Goal: Check status: Check status

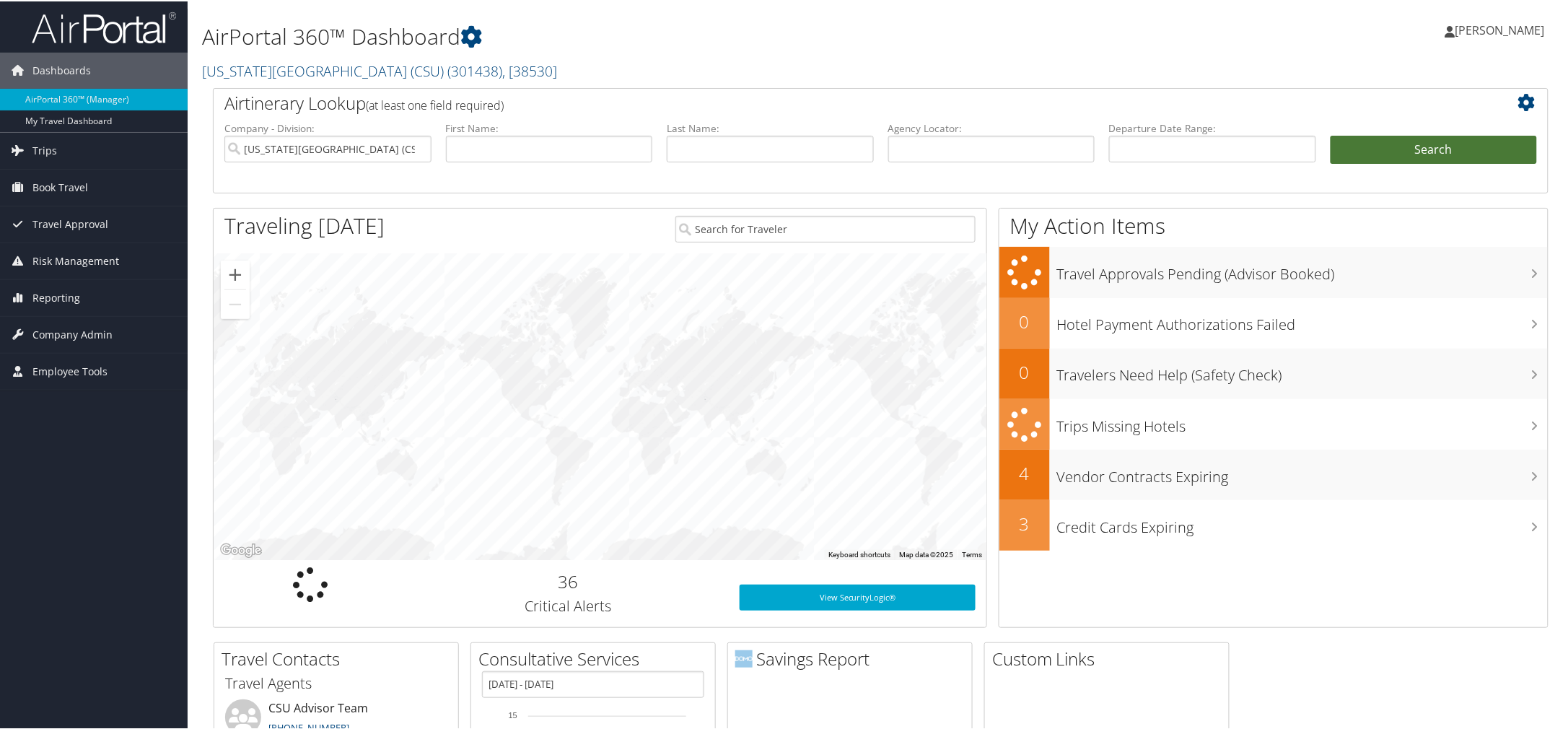
click at [1448, 151] on button "Search" at bounding box center [1434, 149] width 208 height 29
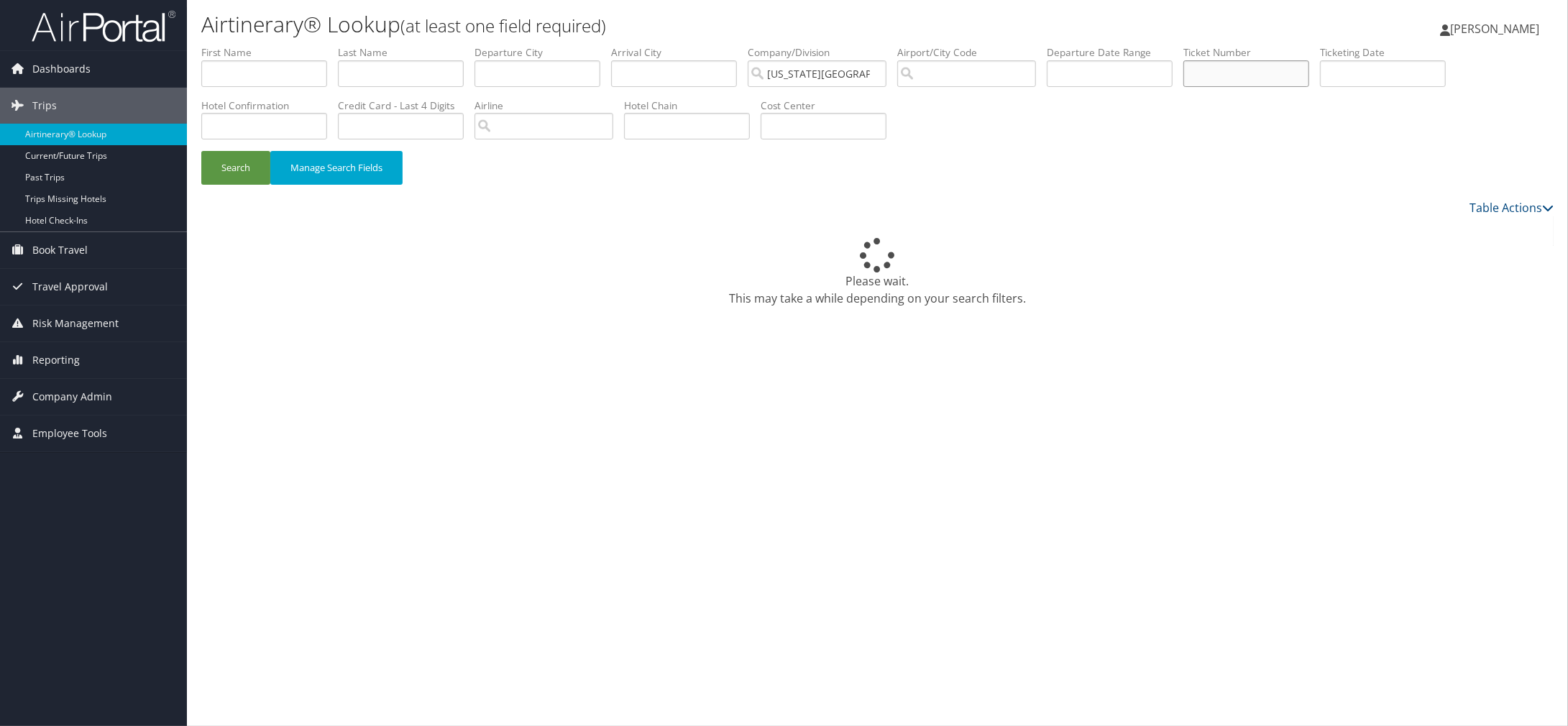
click at [1237, 76] on input "text" at bounding box center [1246, 73] width 125 height 26
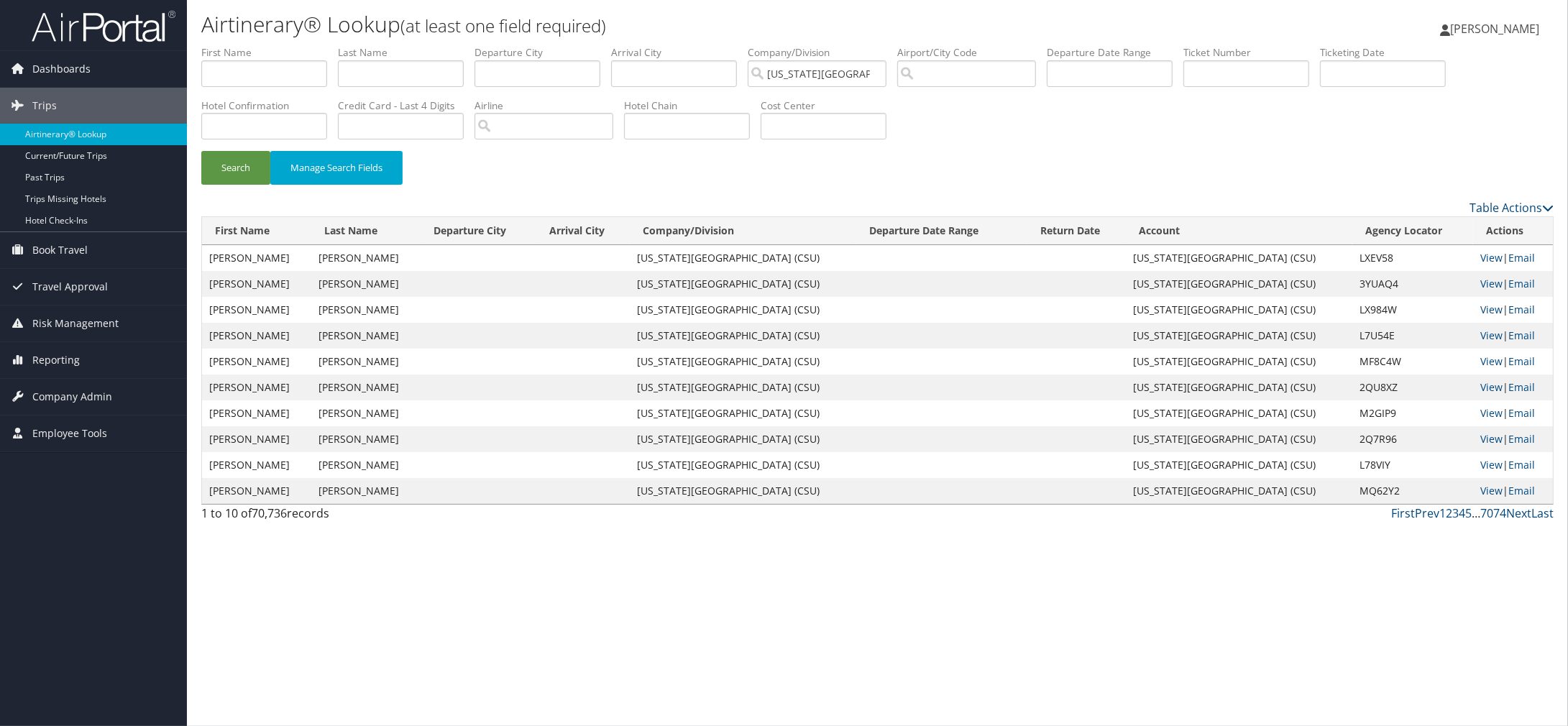
click at [296, 598] on div "Airtinerary® Lookup (at least one field required) Michelle Adams Michelle Adams…" at bounding box center [877, 363] width 1381 height 726
click at [1276, 70] on input "text" at bounding box center [1246, 73] width 125 height 26
paste input "0167232159565"
click at [201, 151] on button "Search" at bounding box center [236, 167] width 69 height 33
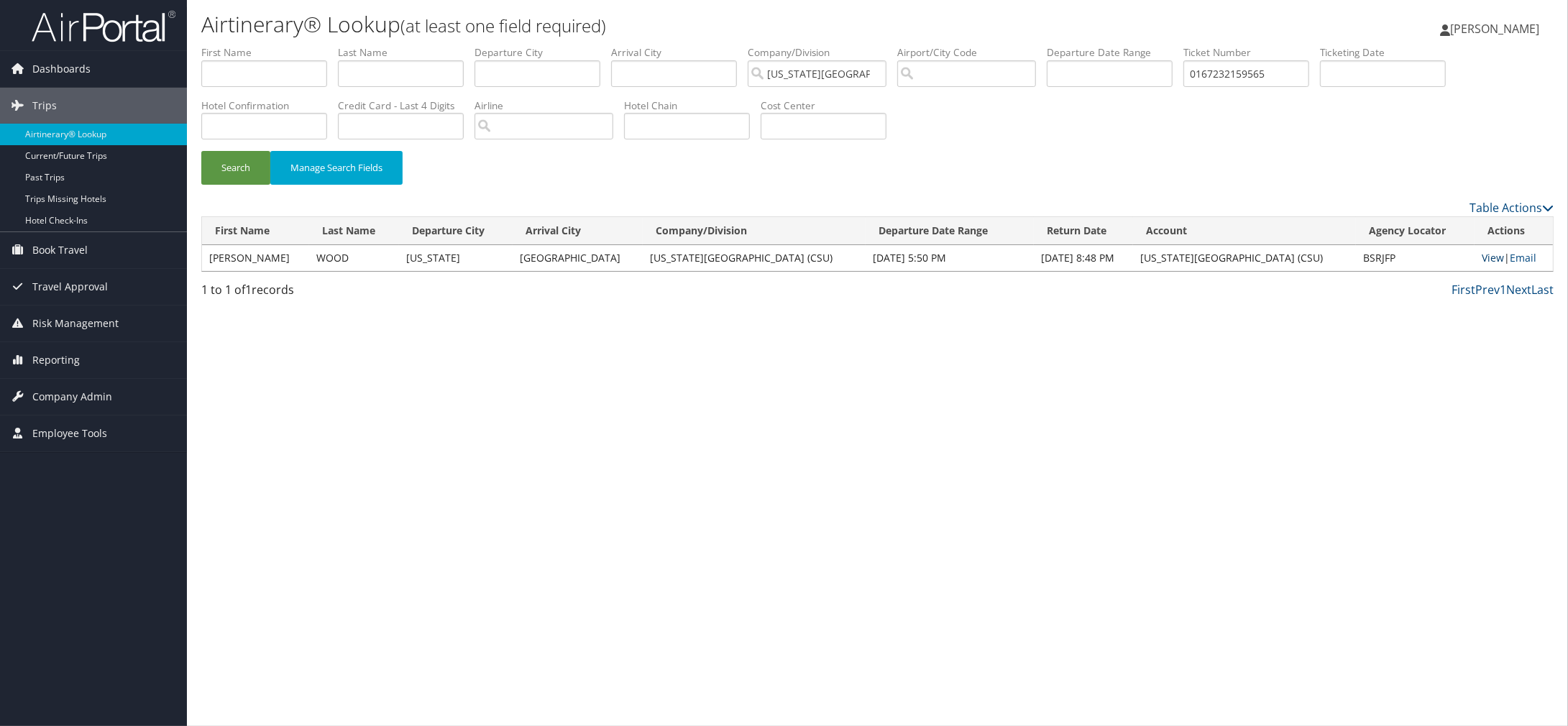
click at [1481, 256] on link "View" at bounding box center [1492, 257] width 23 height 14
drag, startPoint x: 1299, startPoint y: 77, endPoint x: 1058, endPoint y: 45, distance: 243.1
click at [1061, 45] on ul "First Name Last Name Departure City Arrival City Company/Division California St…" at bounding box center [877, 45] width 1352 height 0
paste input "UNITED 016723215955"
drag, startPoint x: 1259, startPoint y: 73, endPoint x: 1139, endPoint y: 70, distance: 120.0
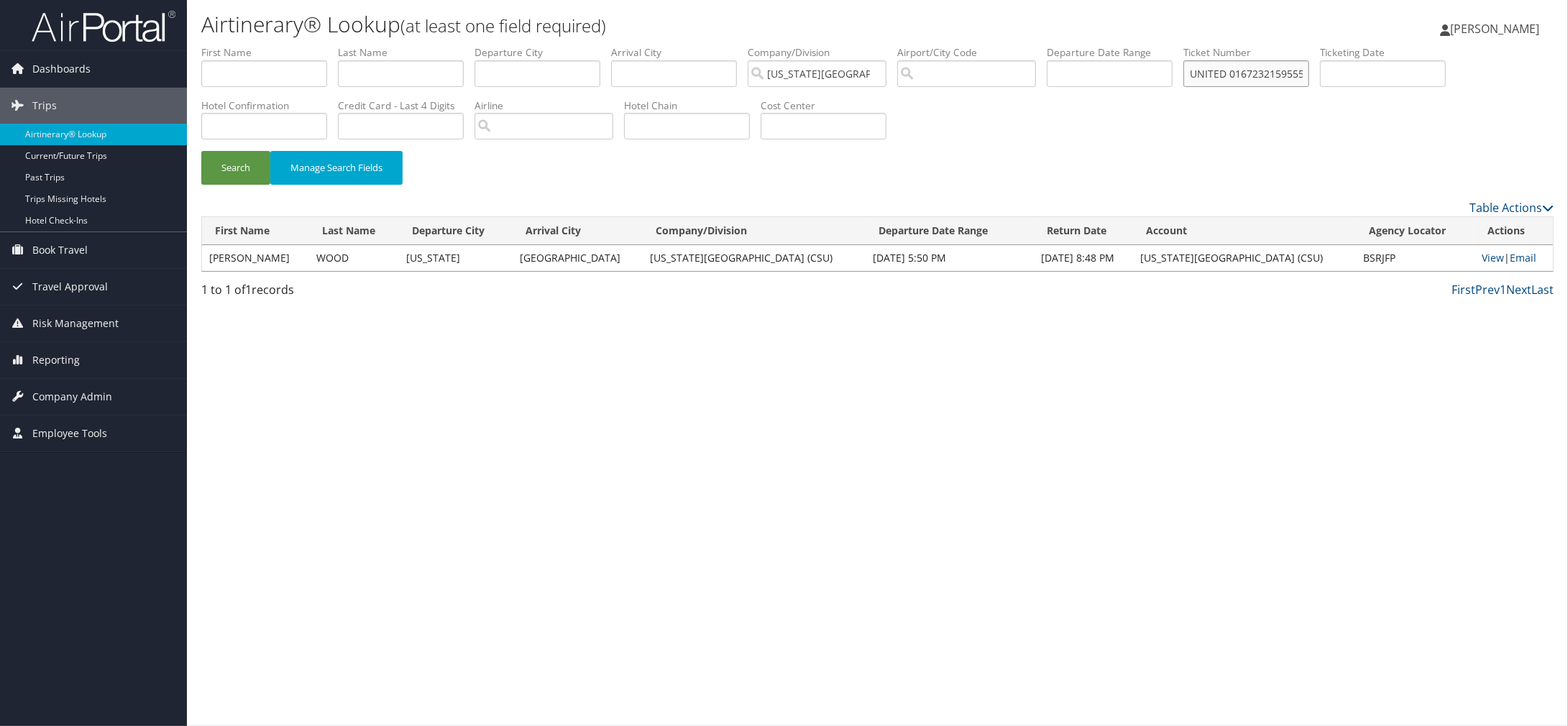
click at [1140, 45] on ul "First Name Last Name Departure City Arrival City Company/Division California St…" at bounding box center [877, 45] width 1352 height 0
type input "0167232159555"
click at [201, 151] on button "Search" at bounding box center [236, 167] width 69 height 33
click at [1485, 251] on link "View" at bounding box center [1490, 257] width 23 height 14
click at [376, 73] on input "text" at bounding box center [400, 73] width 125 height 26
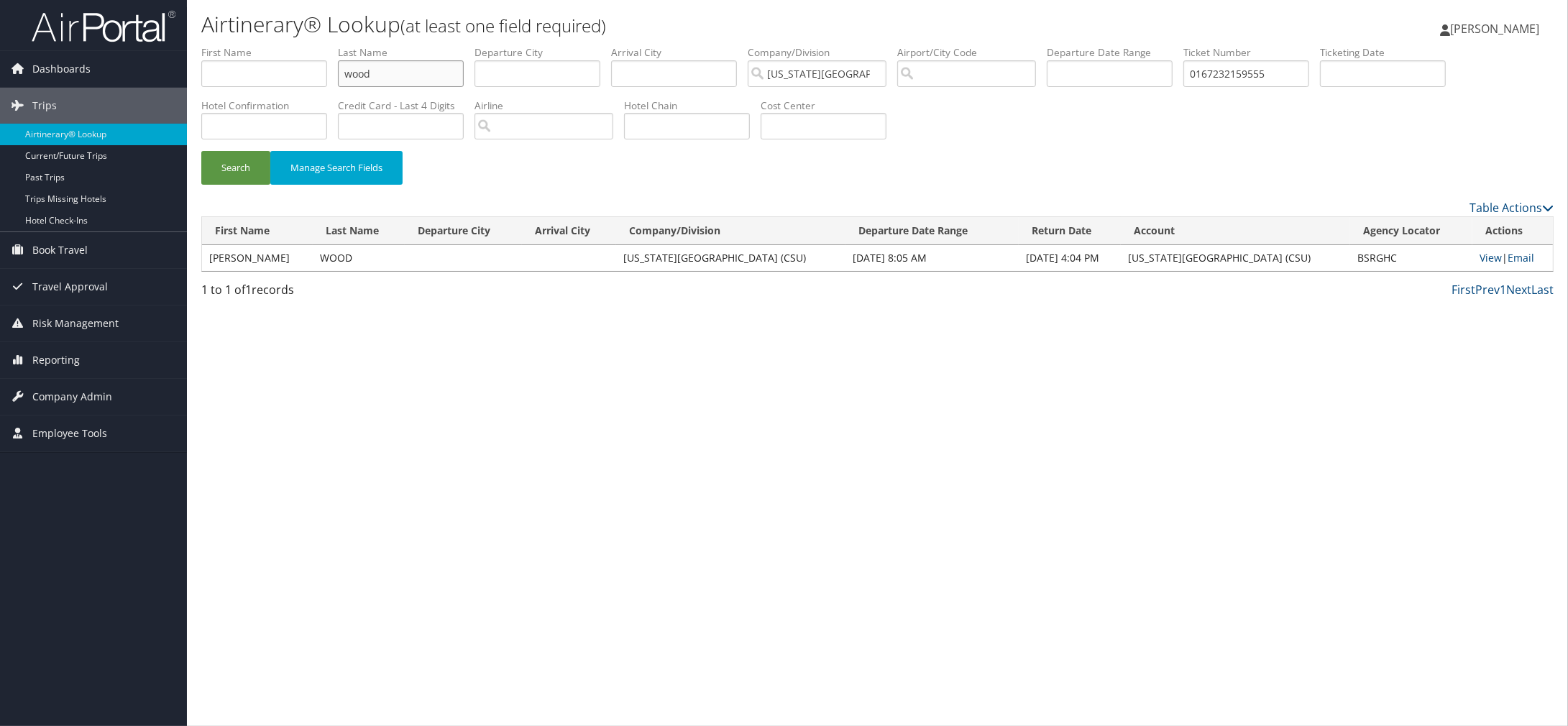
type input "wood"
drag, startPoint x: 1316, startPoint y: 76, endPoint x: 1033, endPoint y: 59, distance: 283.5
click at [1037, 45] on ul "First Name Last Name wood Departure City Arrival City Company/Division Californ…" at bounding box center [877, 45] width 1352 height 0
click at [255, 156] on button "Search" at bounding box center [236, 167] width 69 height 33
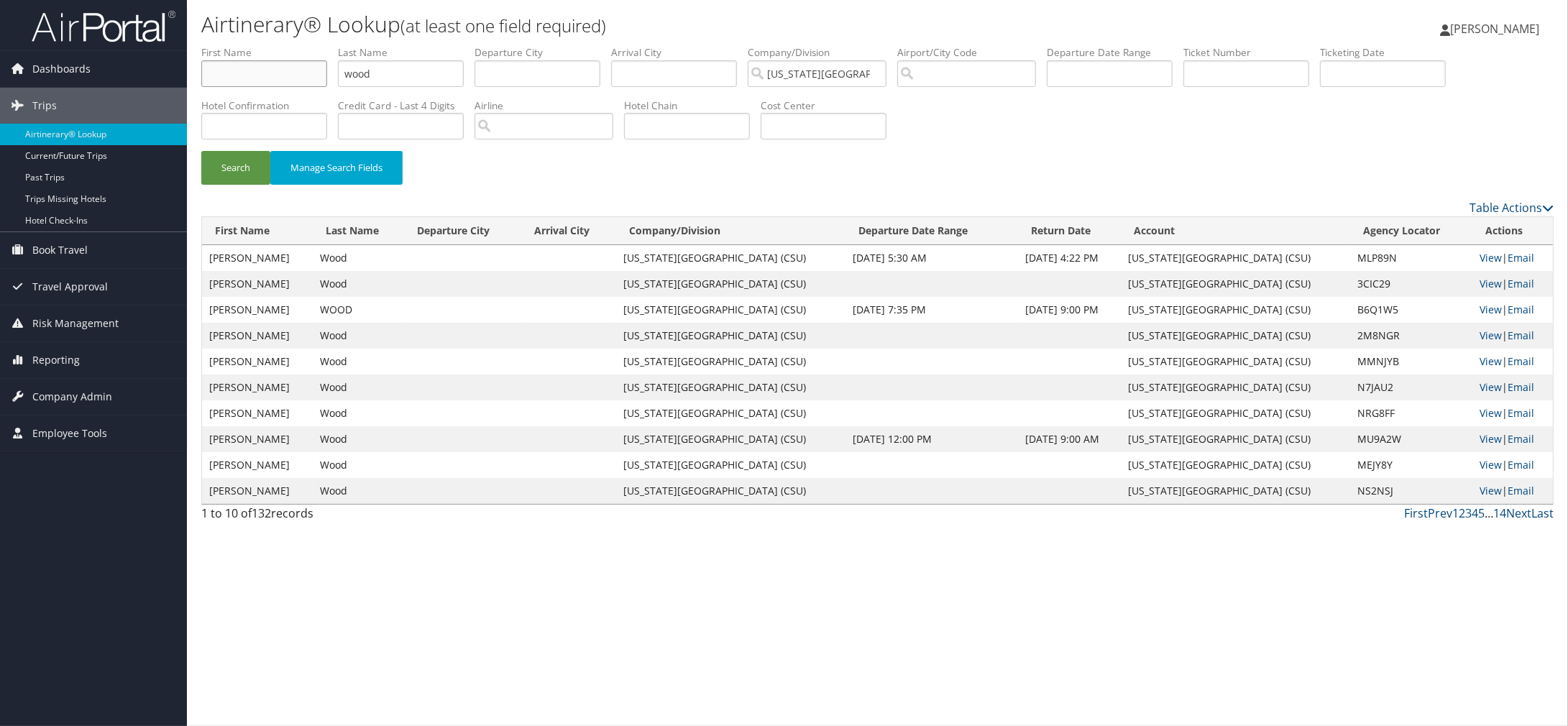
click at [227, 72] on input "text" at bounding box center [264, 73] width 125 height 26
click at [201, 151] on button "Search" at bounding box center [236, 167] width 69 height 33
click at [241, 72] on input "J" at bounding box center [264, 73] width 125 height 26
type input "Jonathan"
click at [201, 151] on button "Search" at bounding box center [236, 167] width 69 height 33
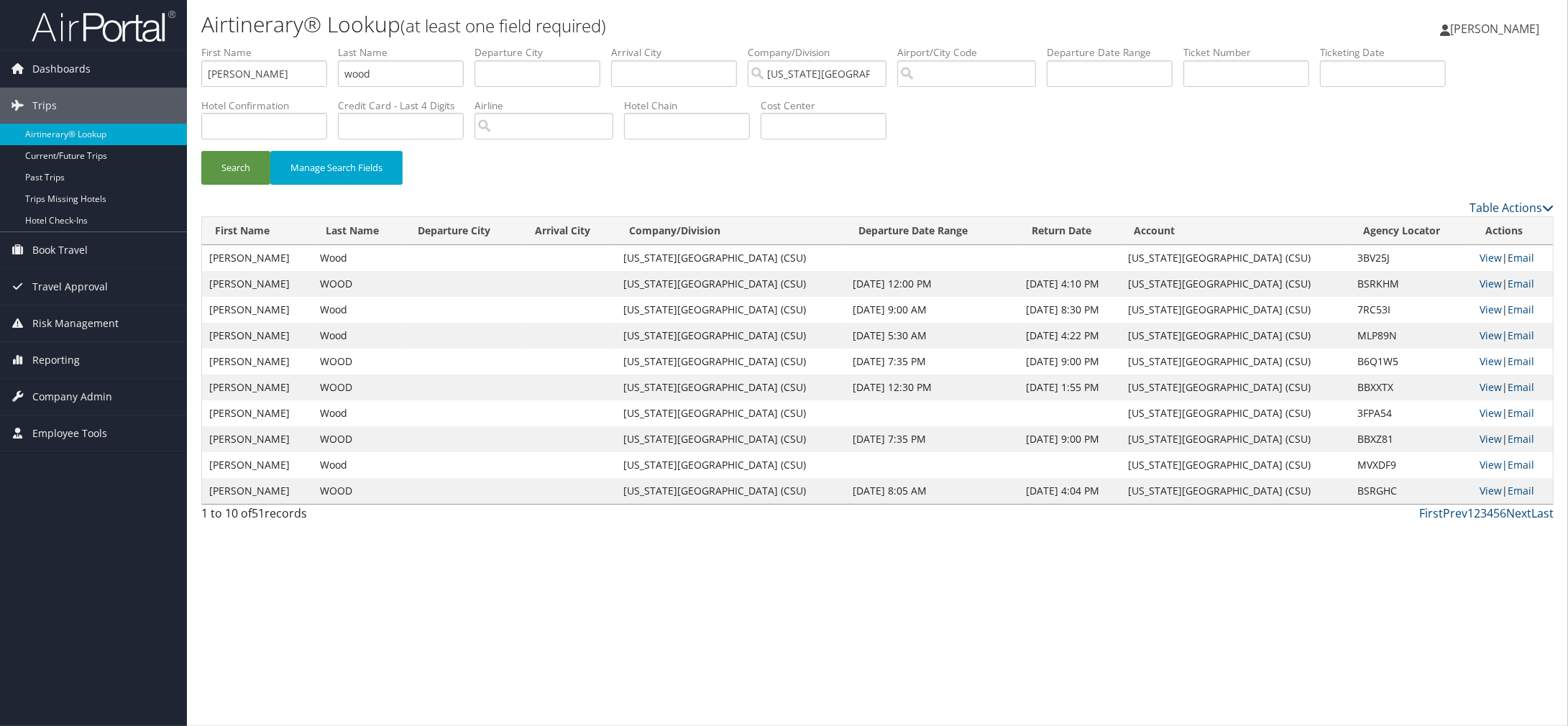
click at [896, 234] on th "Departure Date Range" at bounding box center [932, 230] width 173 height 28
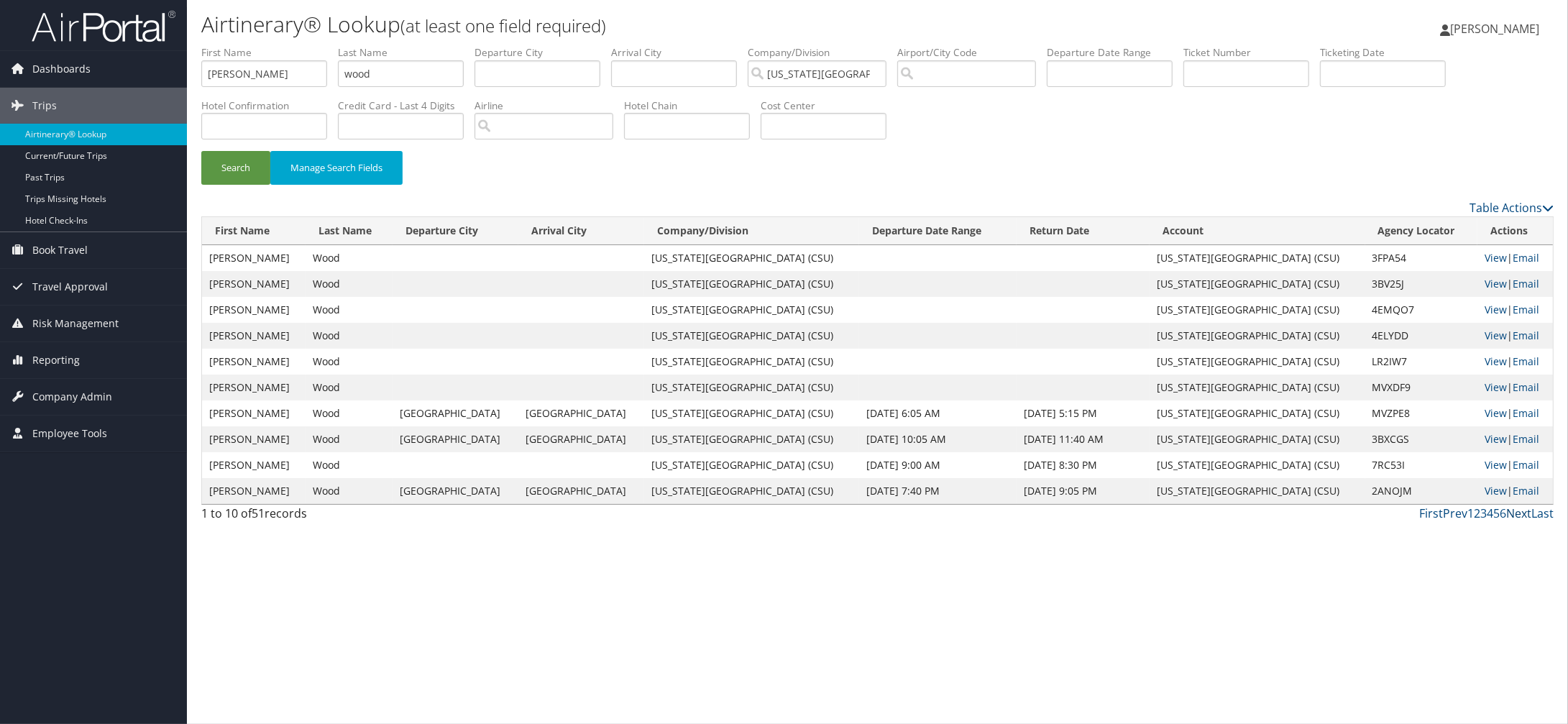
click at [1517, 515] on link "Next" at bounding box center [1518, 514] width 25 height 16
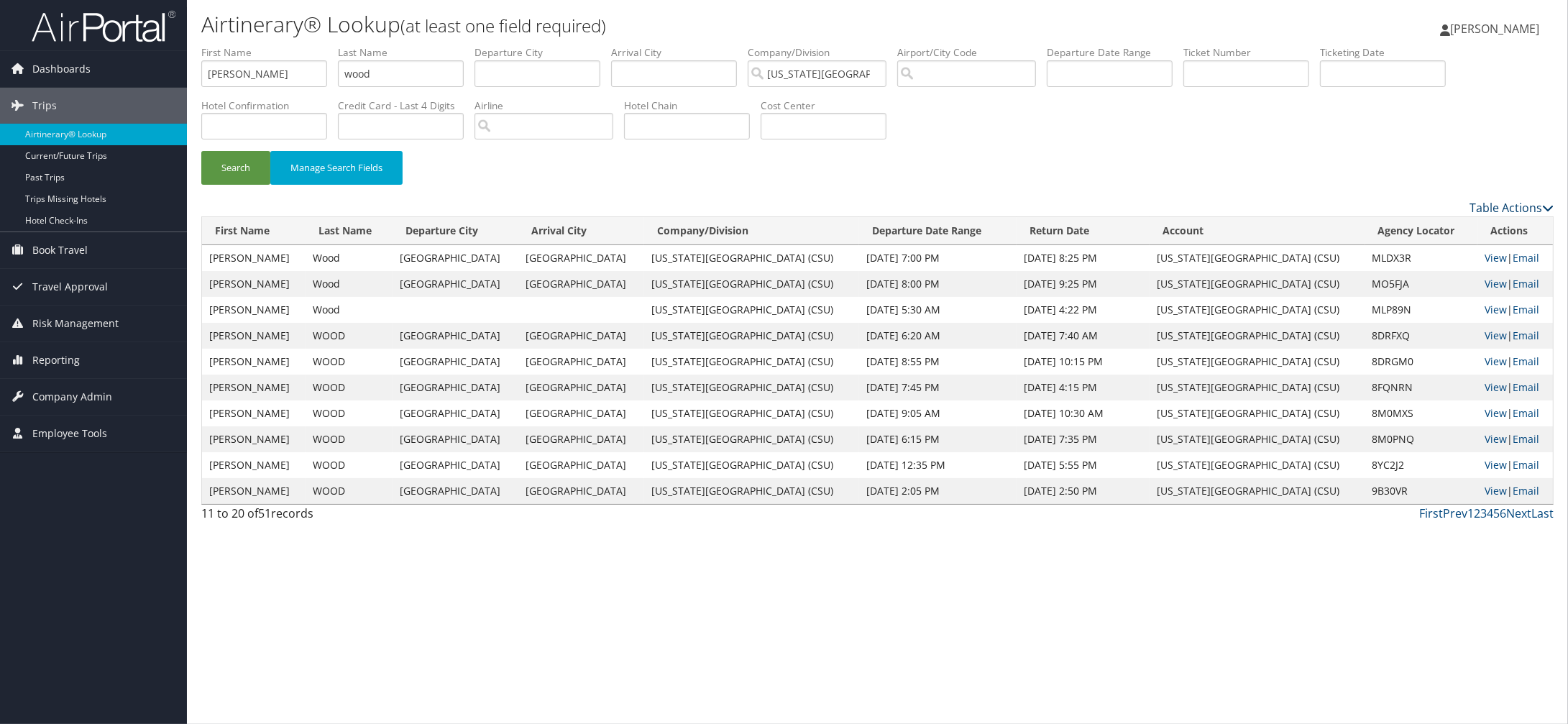
click at [1541, 202] on link "Table Actions" at bounding box center [1511, 208] width 84 height 16
click at [1446, 272] on link "Page Length" at bounding box center [1452, 278] width 189 height 24
click at [1368, 304] on link "100" at bounding box center [1452, 303] width 189 height 24
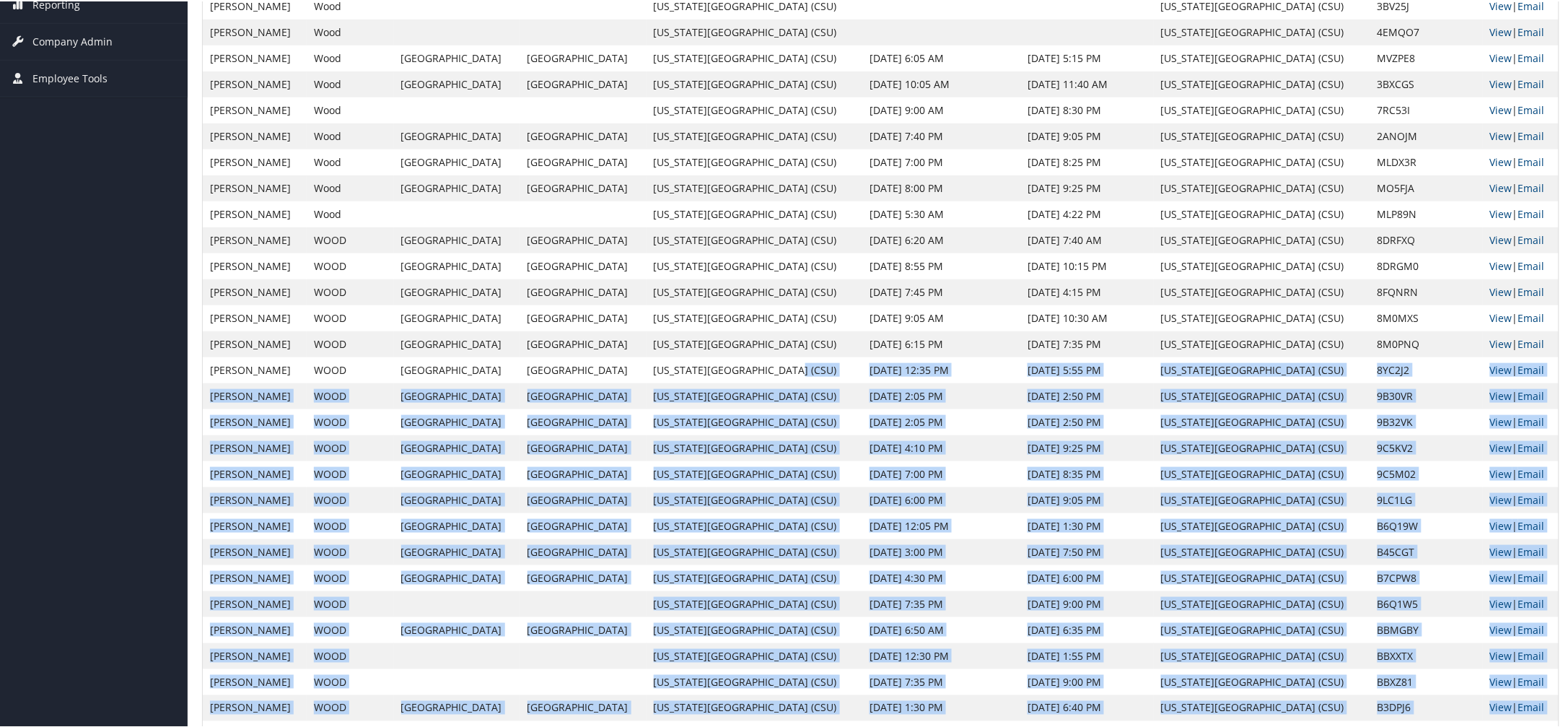
scroll to position [868, 0]
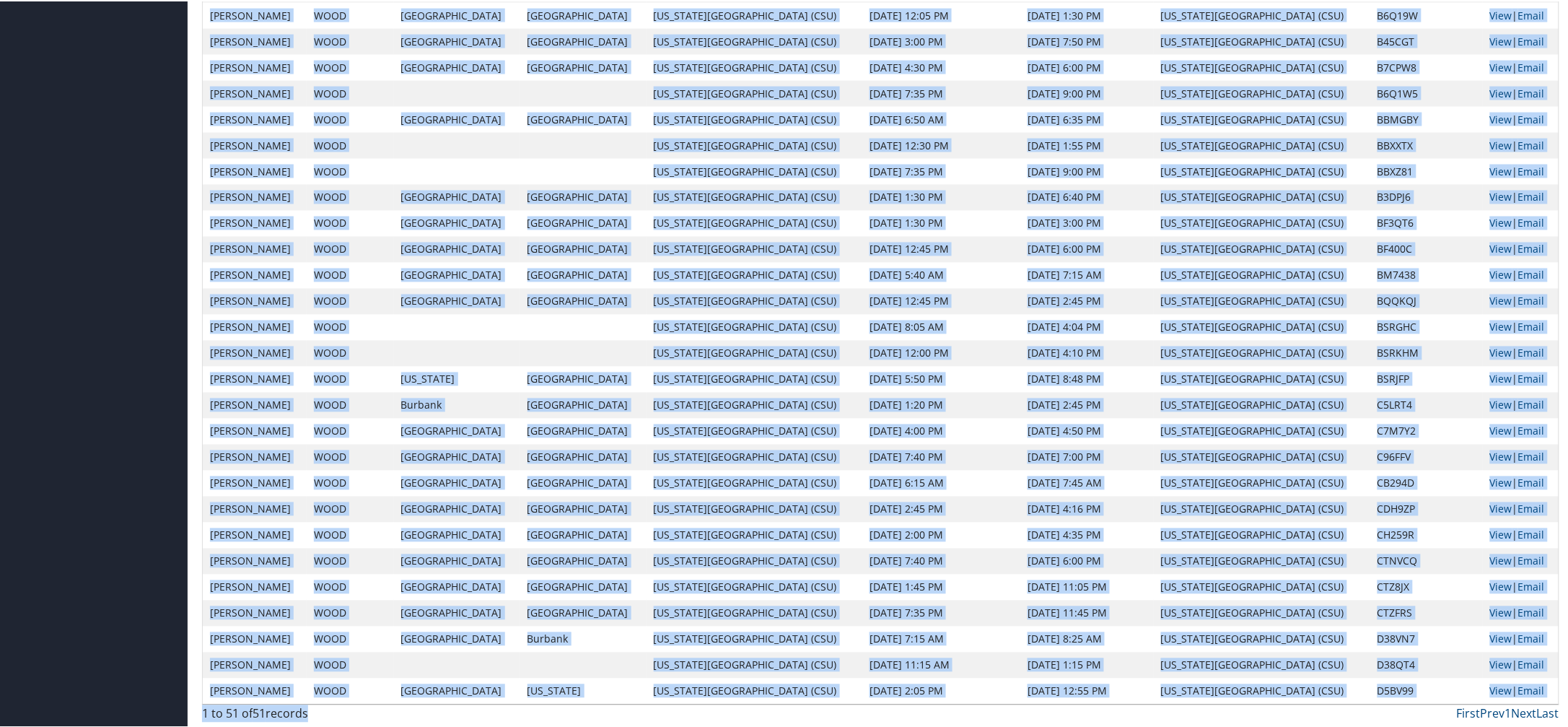
drag, startPoint x: 744, startPoint y: 725, endPoint x: 750, endPoint y: 792, distance: 67.3
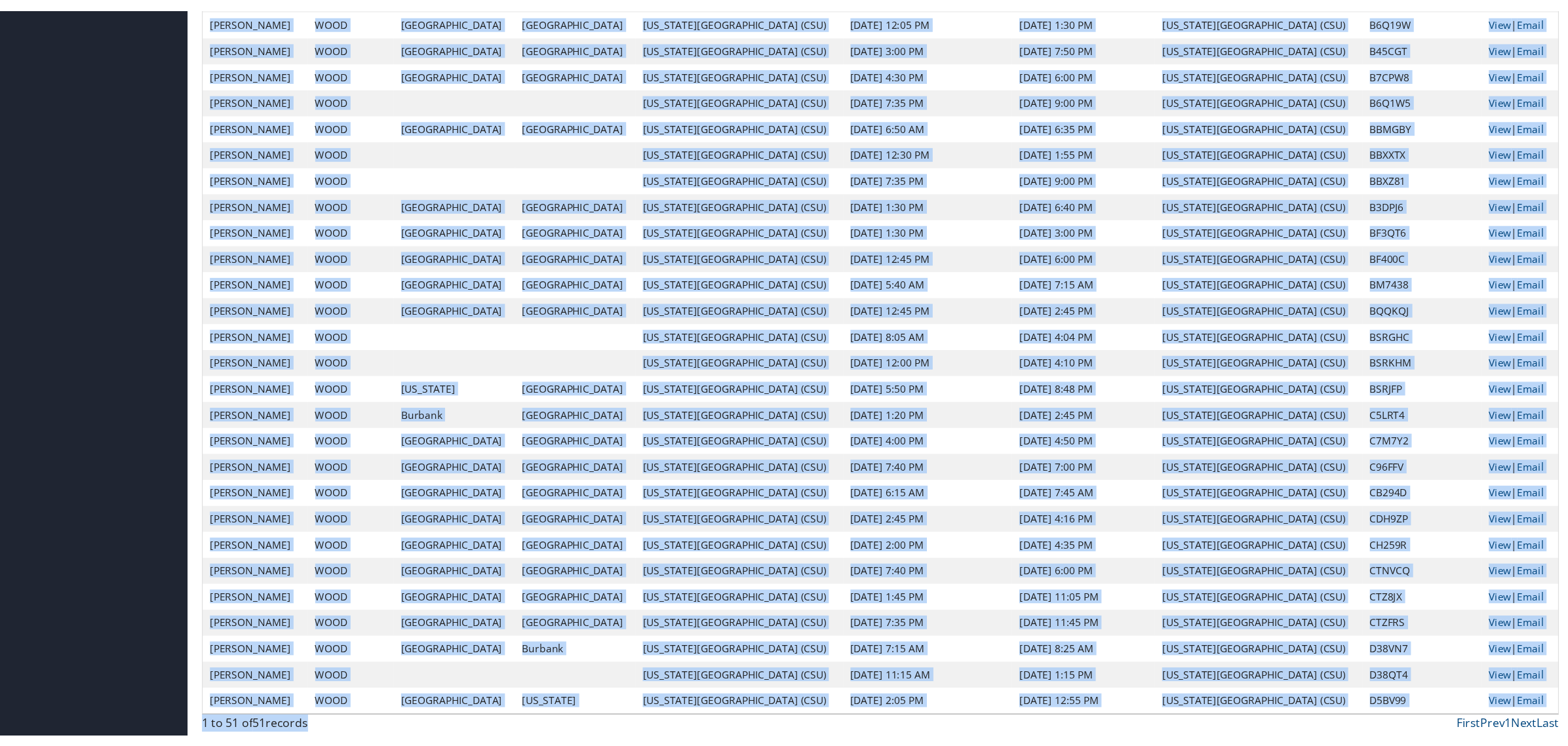
scroll to position [703, 0]
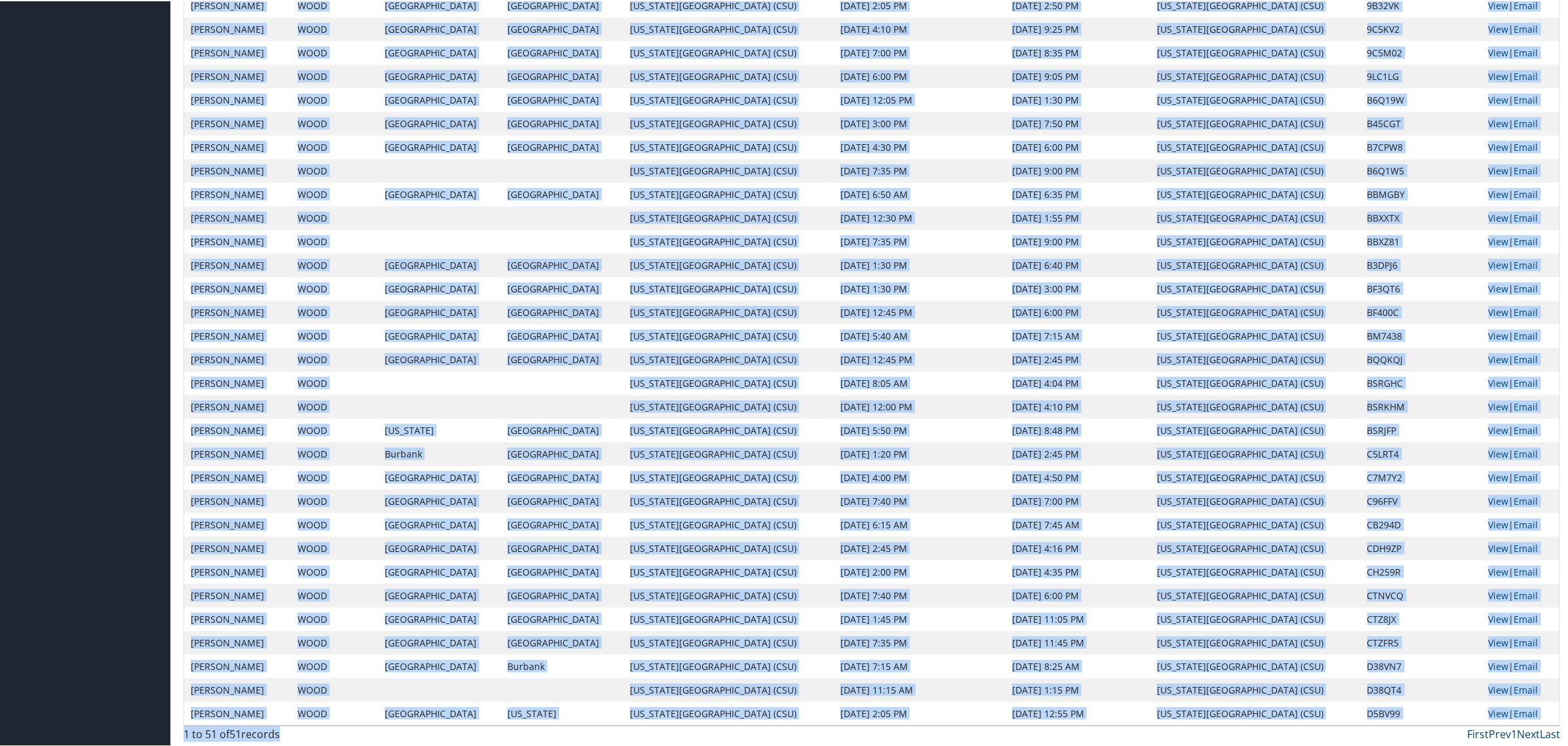
drag, startPoint x: 1275, startPoint y: 175, endPoint x: 1269, endPoint y: 207, distance: 32.6
click at [1275, 175] on td "California State University (CSU)" at bounding box center [1256, 170] width 211 height 24
click at [1114, 364] on td "Mar 26, 2025 2:45 PM" at bounding box center [1078, 358] width 145 height 24
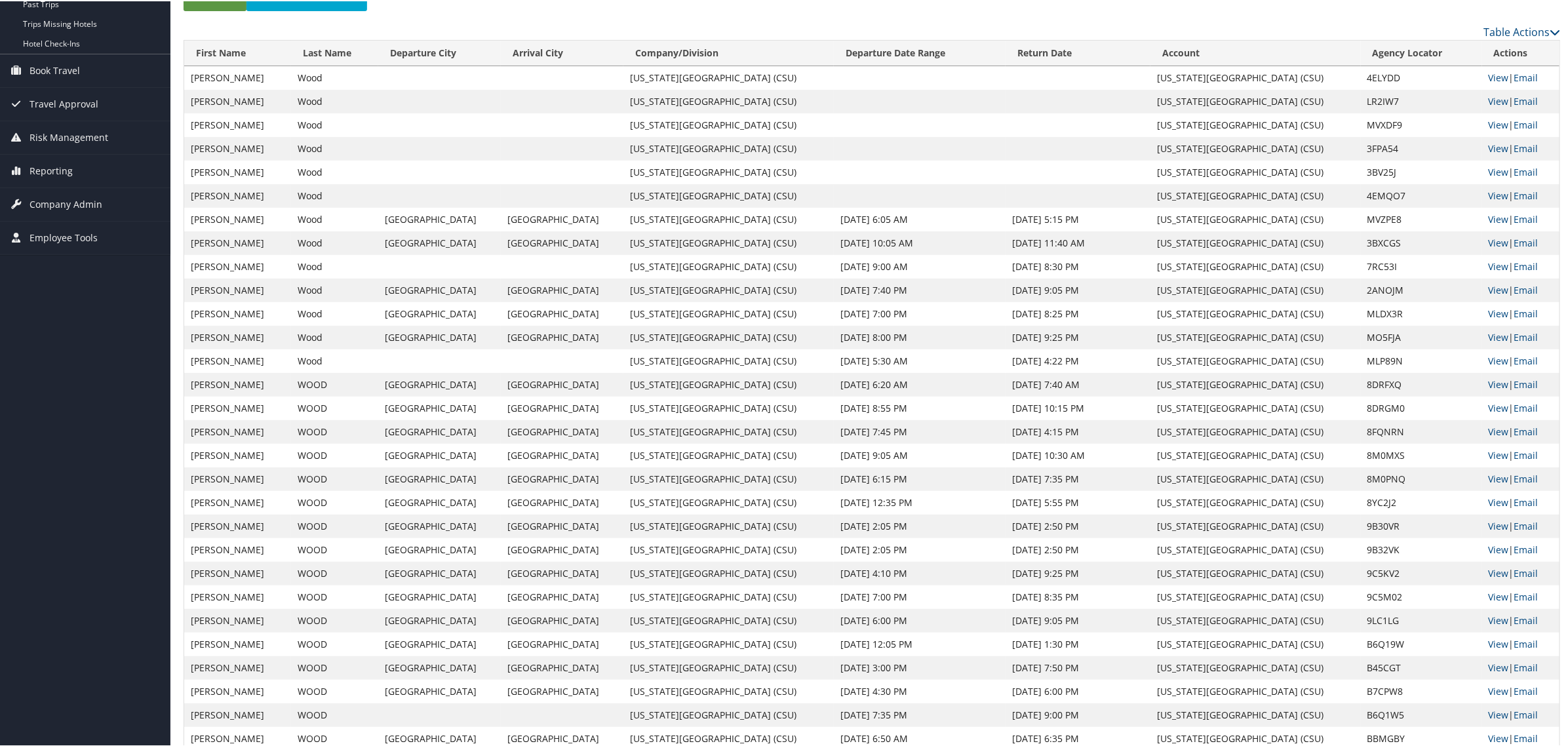
scroll to position [129, 0]
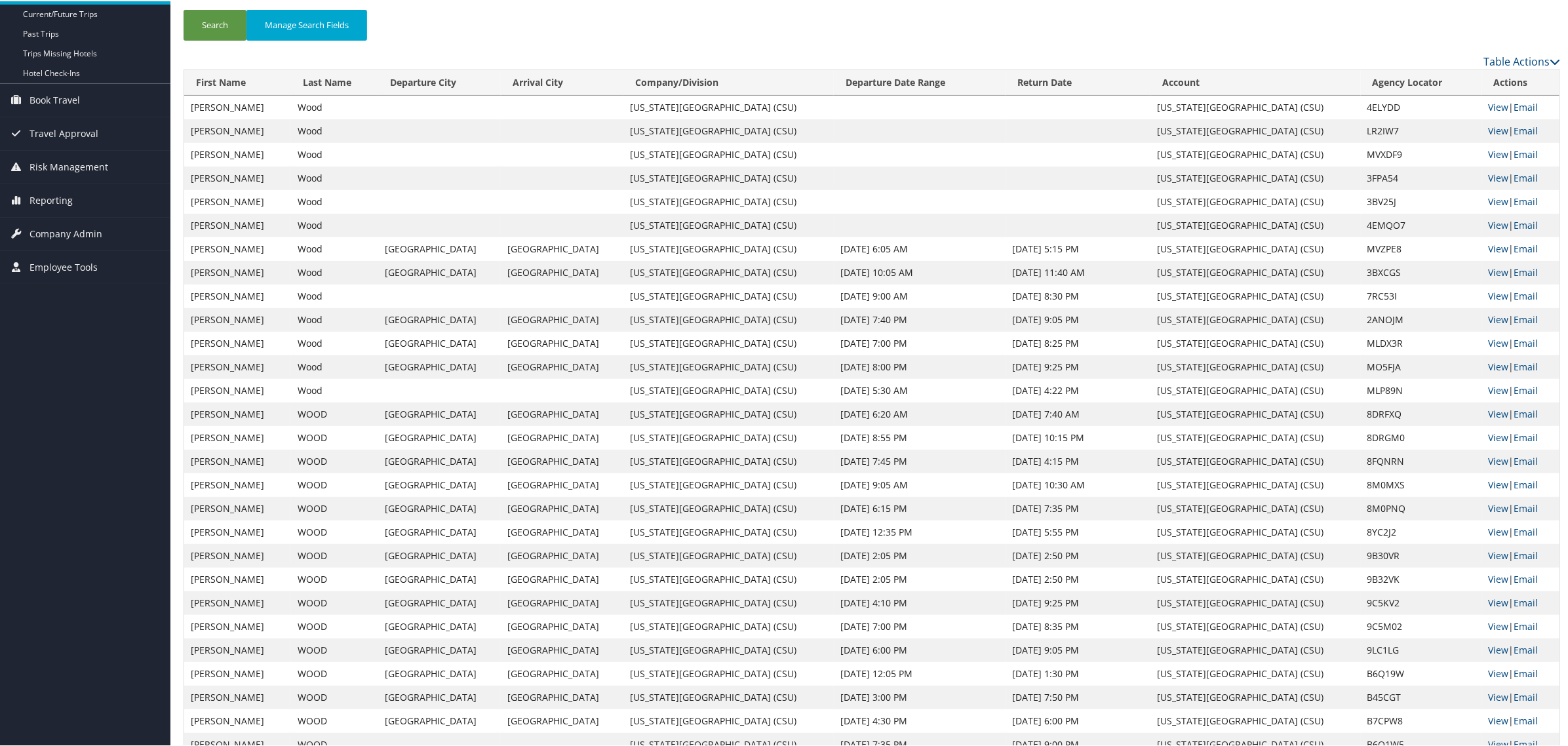
click at [880, 84] on th "Departure Date Range" at bounding box center [919, 82] width 172 height 26
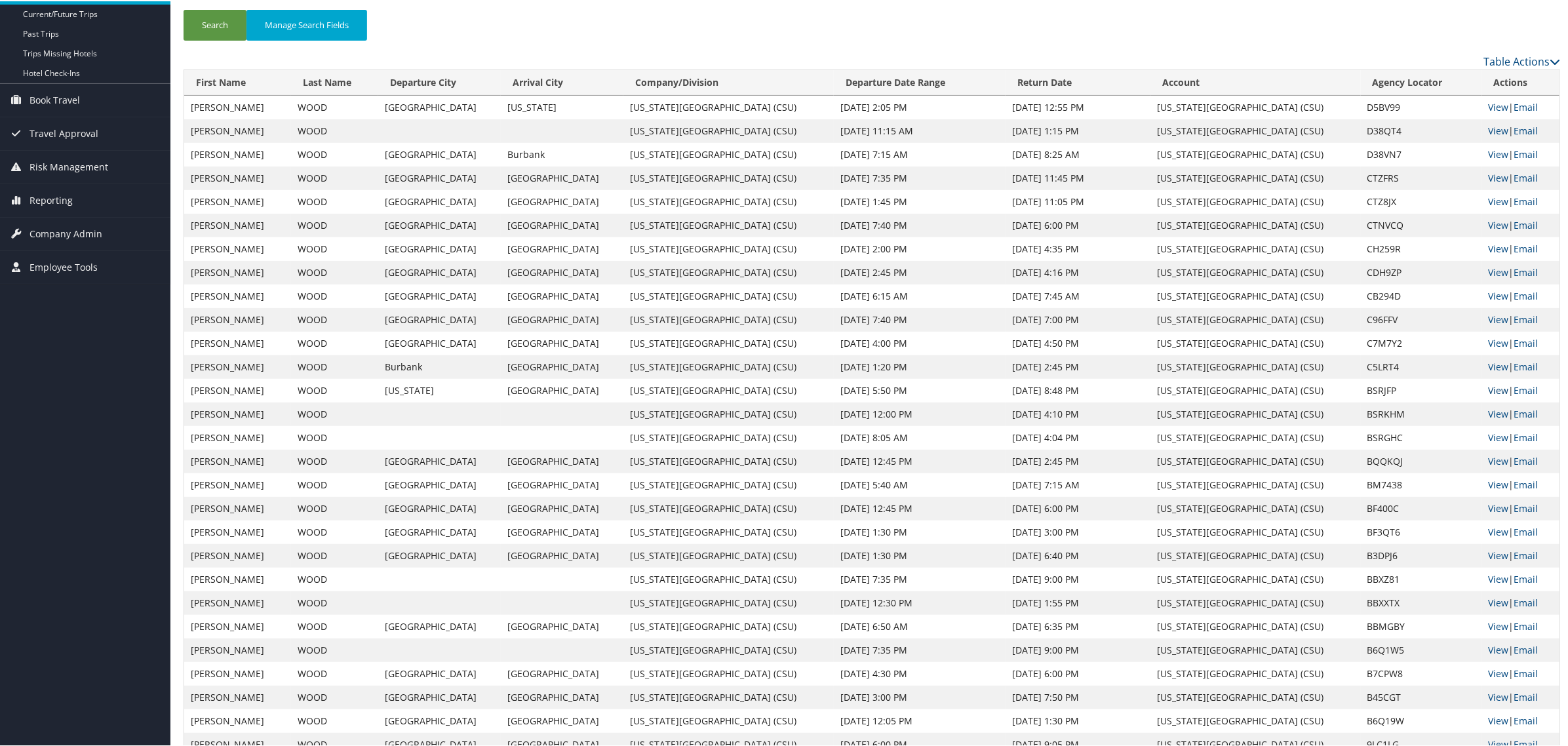
click at [1429, 390] on link "View" at bounding box center [1498, 389] width 21 height 12
click at [1429, 413] on link "View" at bounding box center [1498, 413] width 21 height 12
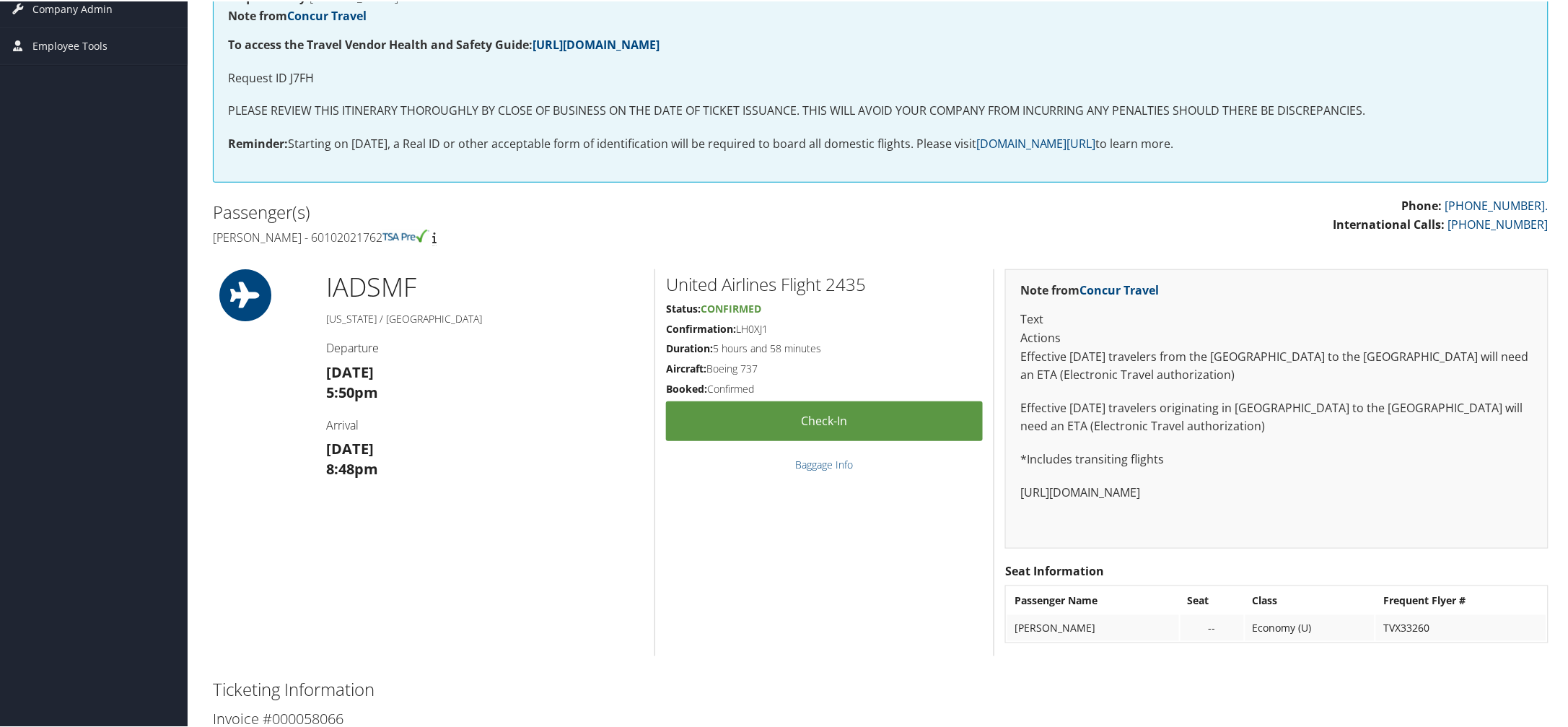
scroll to position [271, 0]
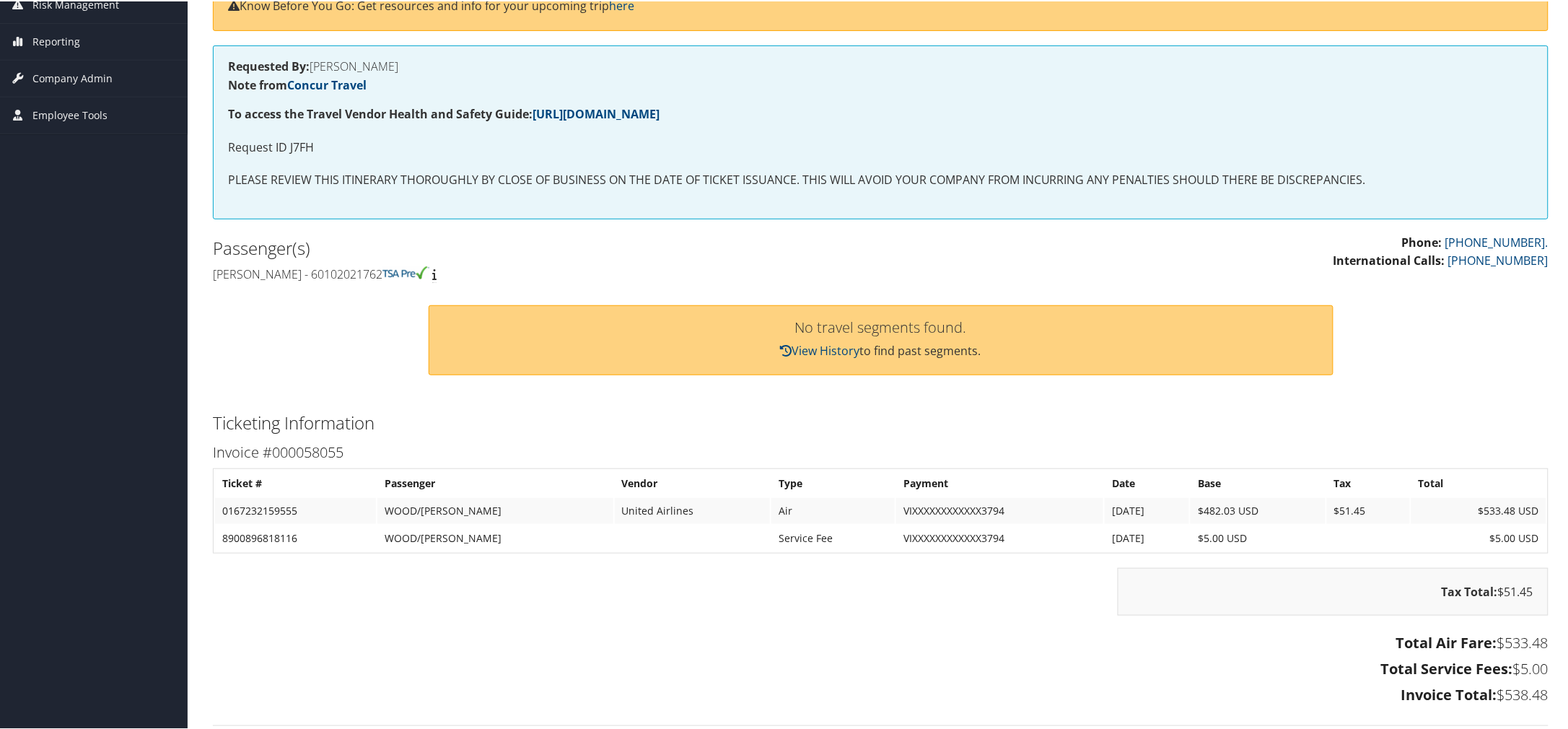
scroll to position [180, 0]
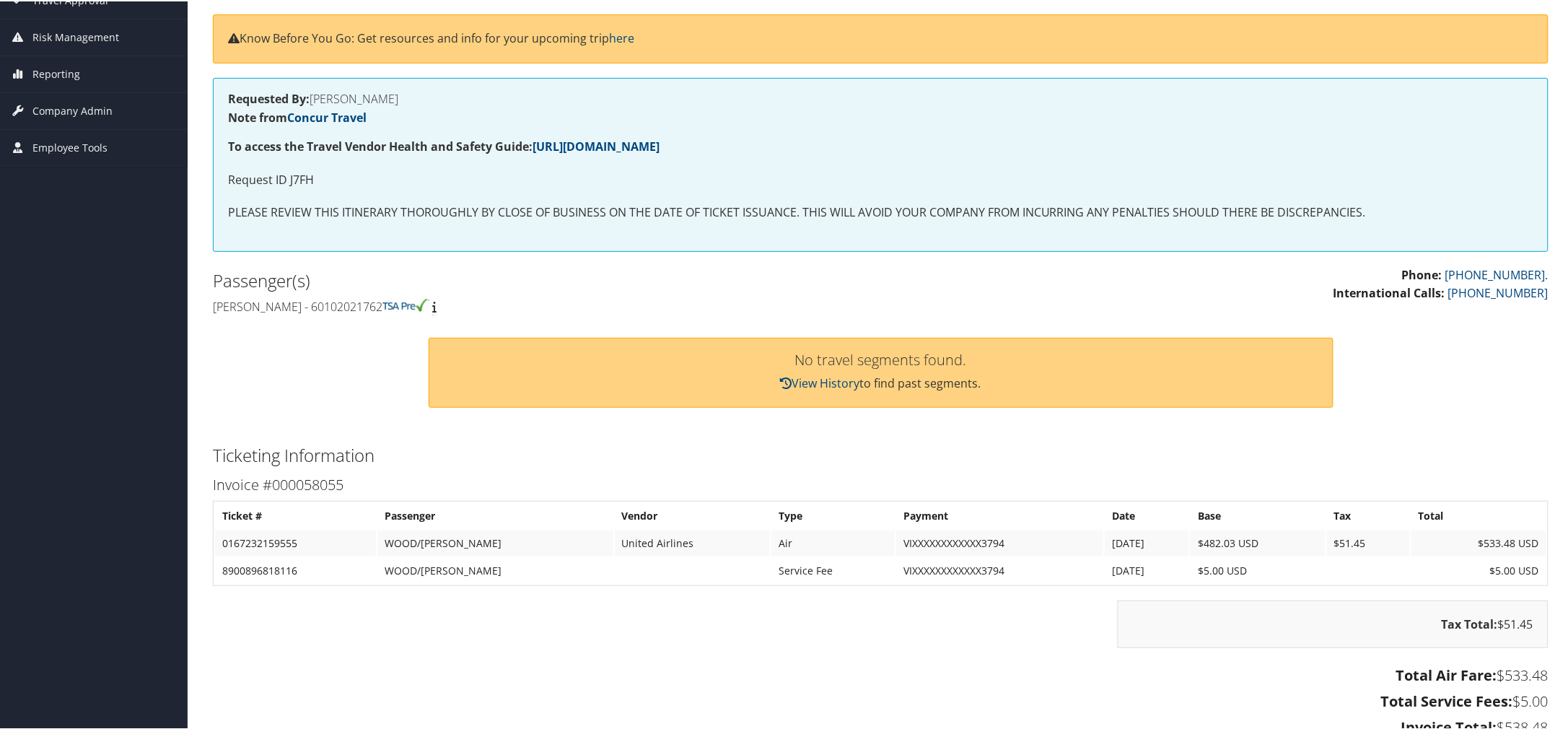
click at [151, 213] on div "Dashboards AirPortal 360™ (Manager) My Travel Dashboard Trips Airtinerary® Look…" at bounding box center [787, 408] width 1574 height 1178
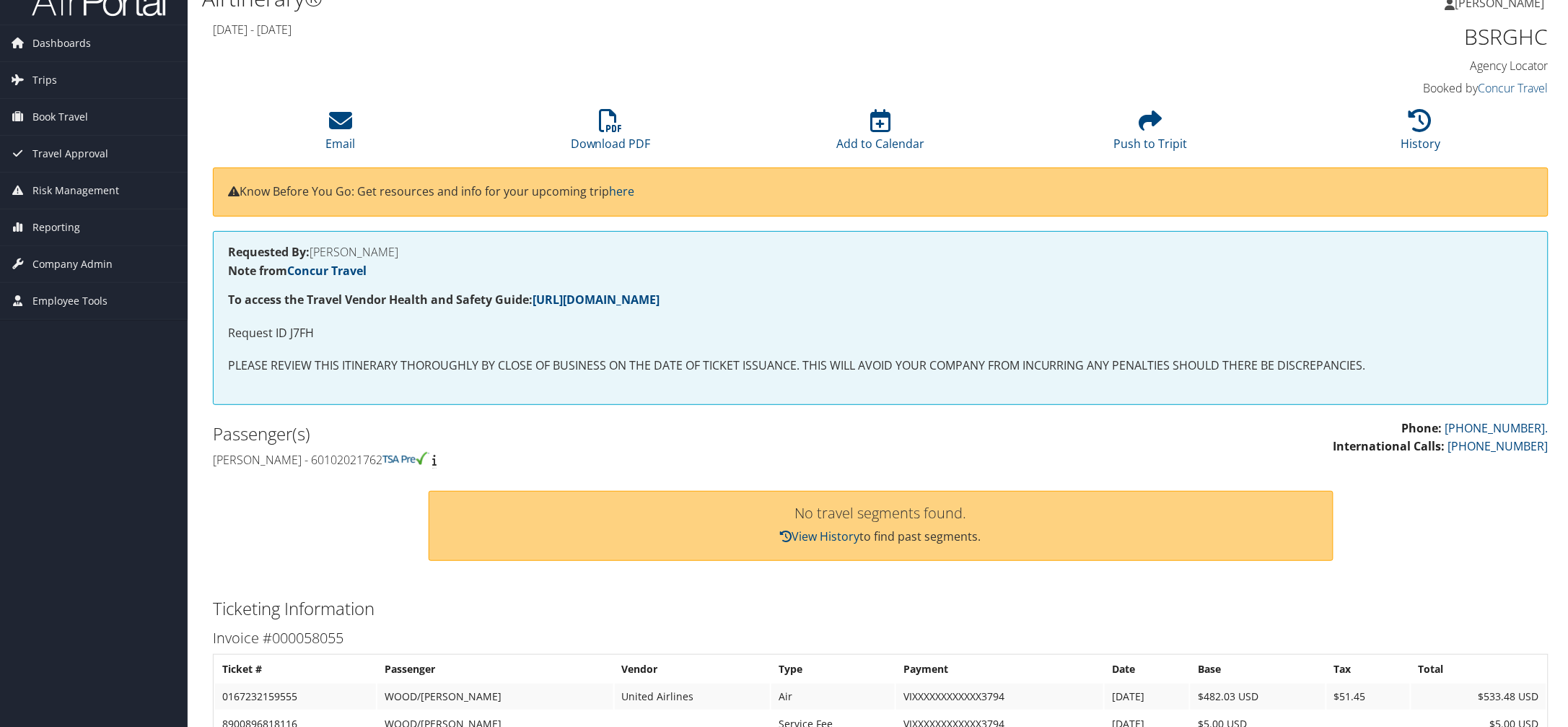
scroll to position [0, 0]
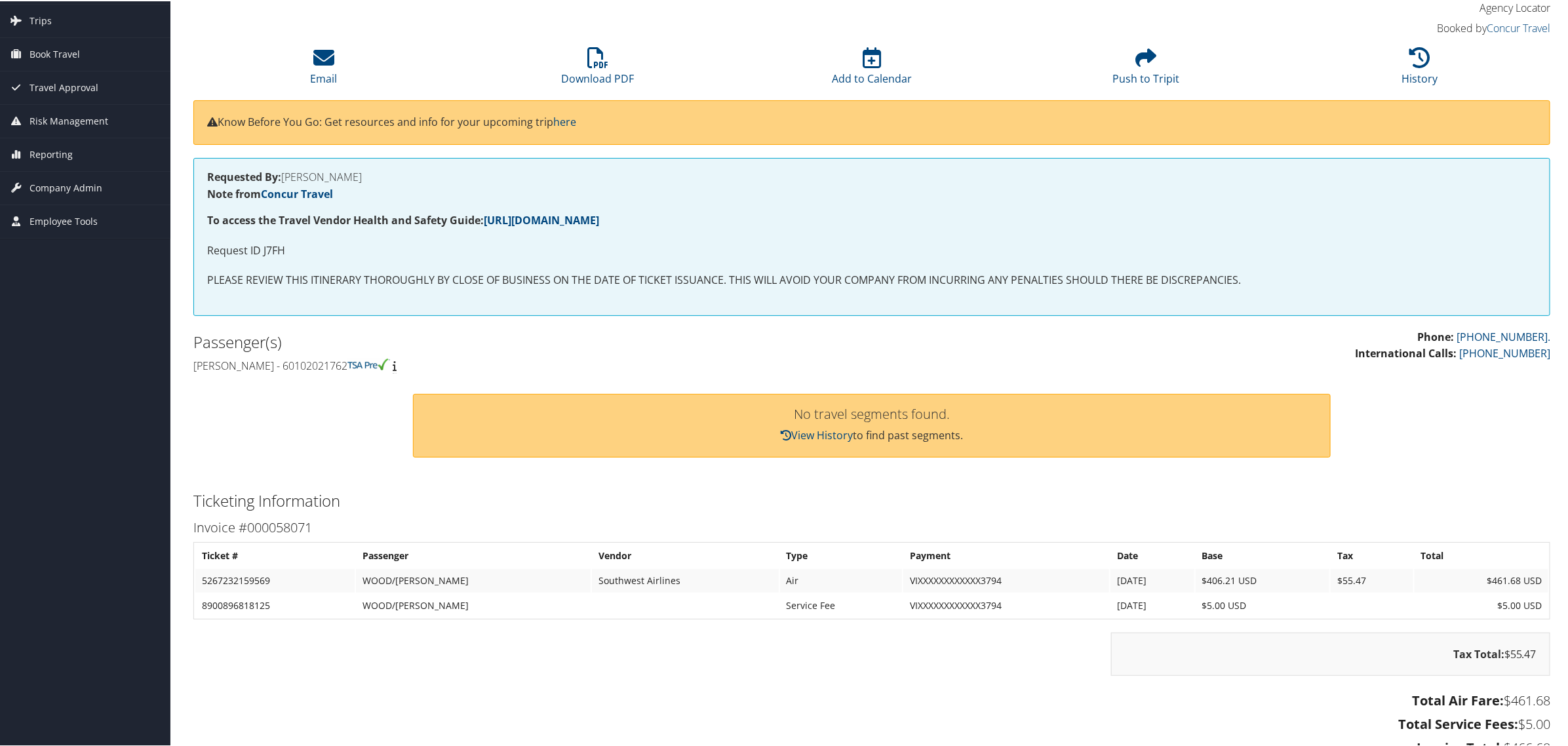
scroll to position [246, 0]
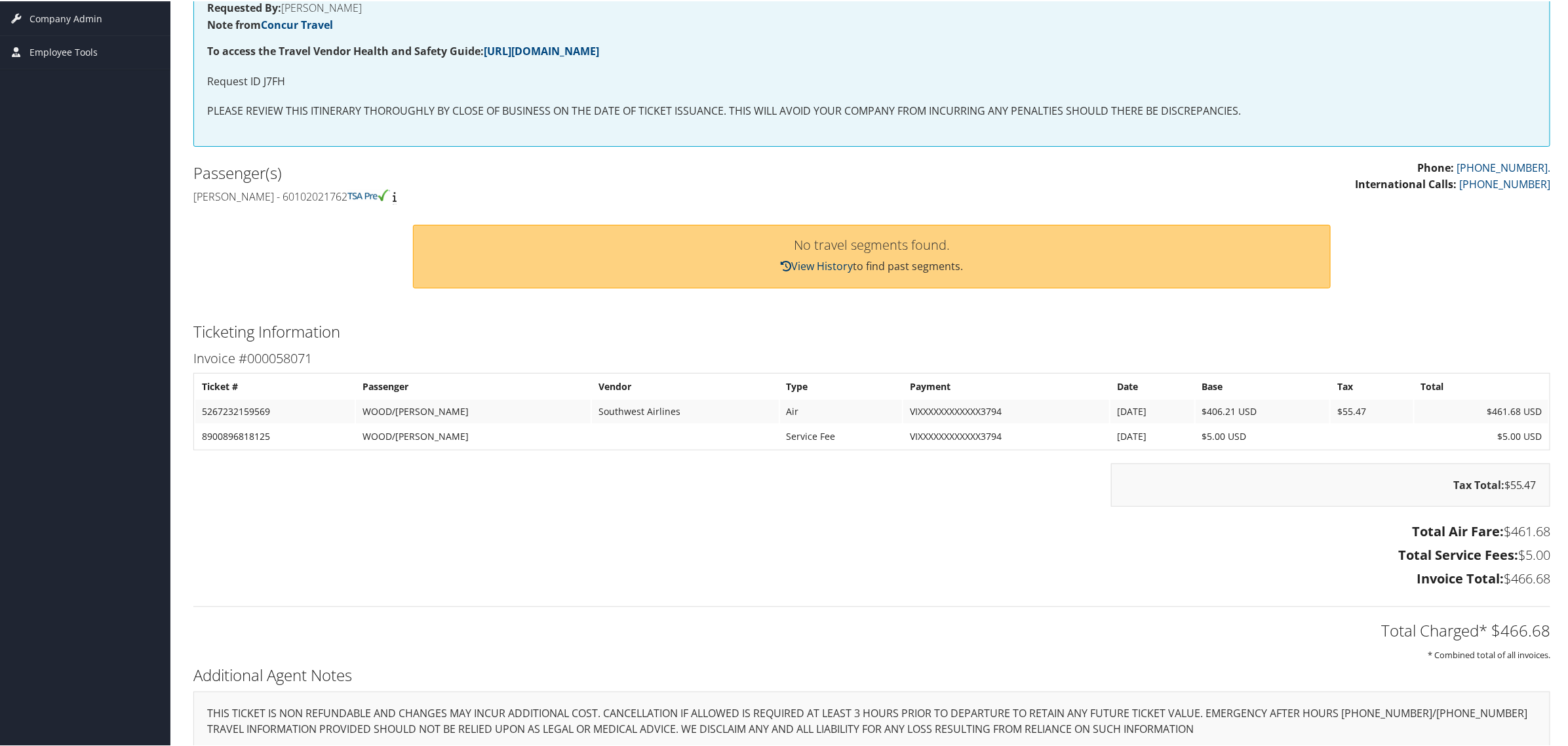
click at [840, 263] on link "View History" at bounding box center [817, 265] width 72 height 15
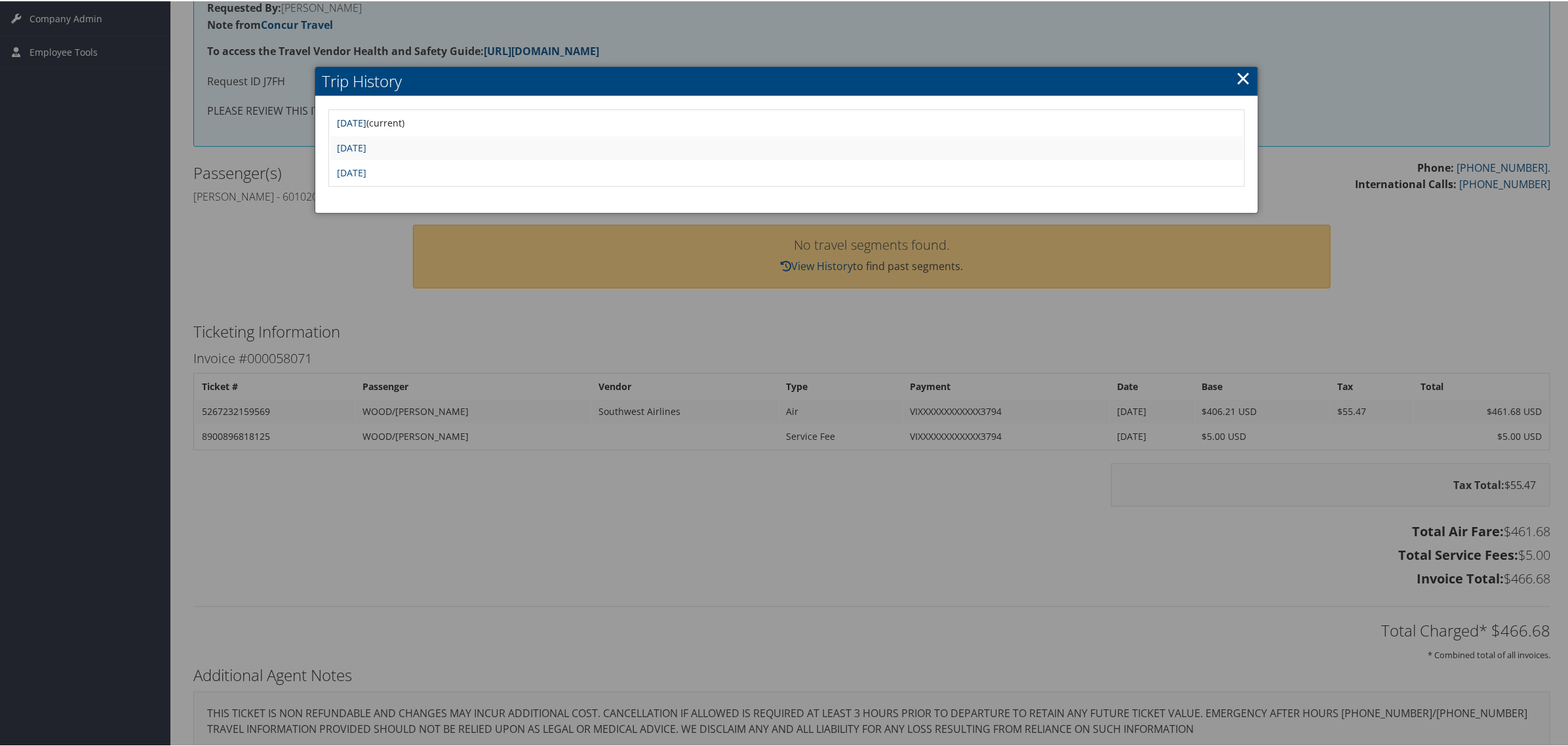
click at [366, 121] on link "Thu Apr 3 19:46:45 MDT 2025" at bounding box center [351, 121] width 30 height 12
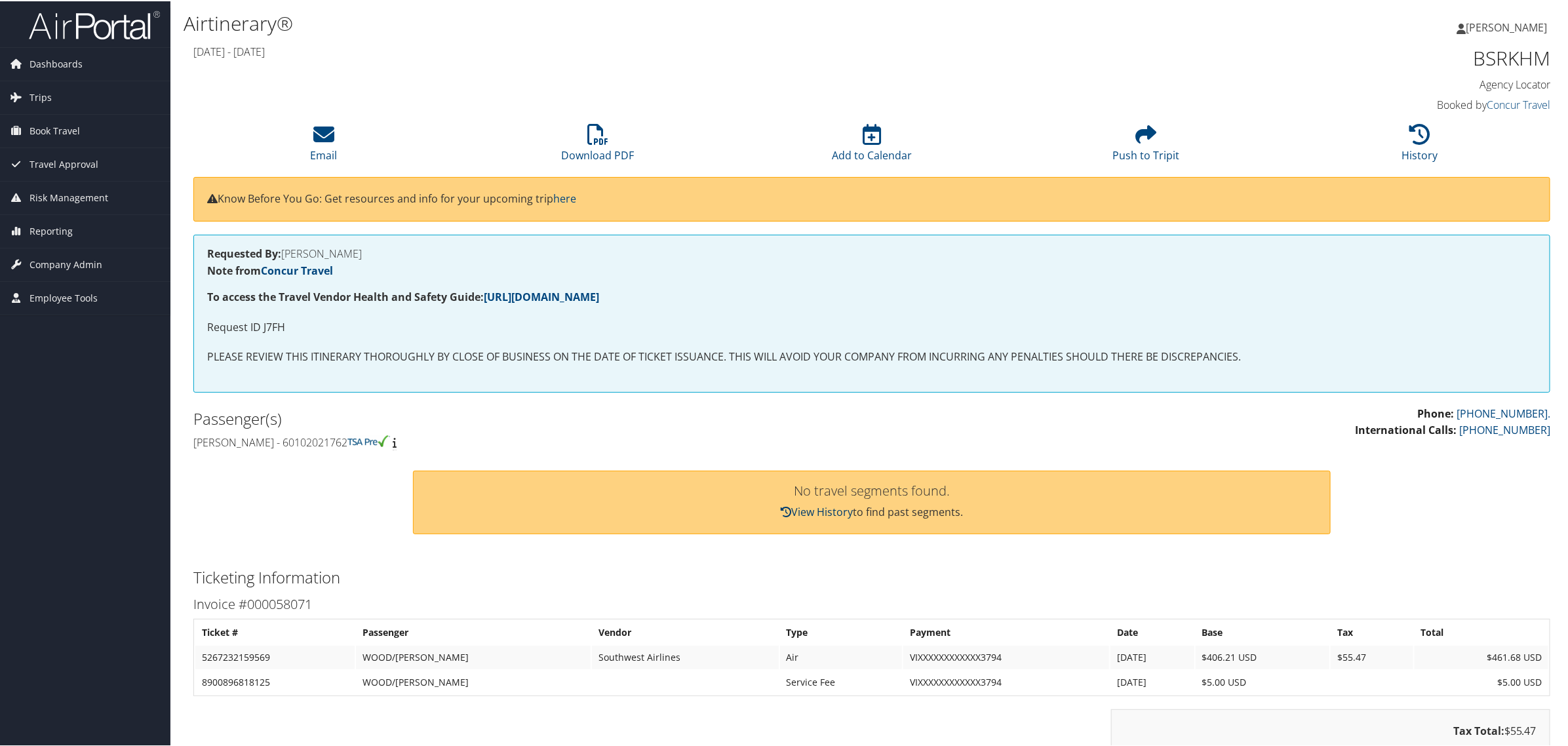
click at [817, 510] on link "View History" at bounding box center [817, 511] width 72 height 15
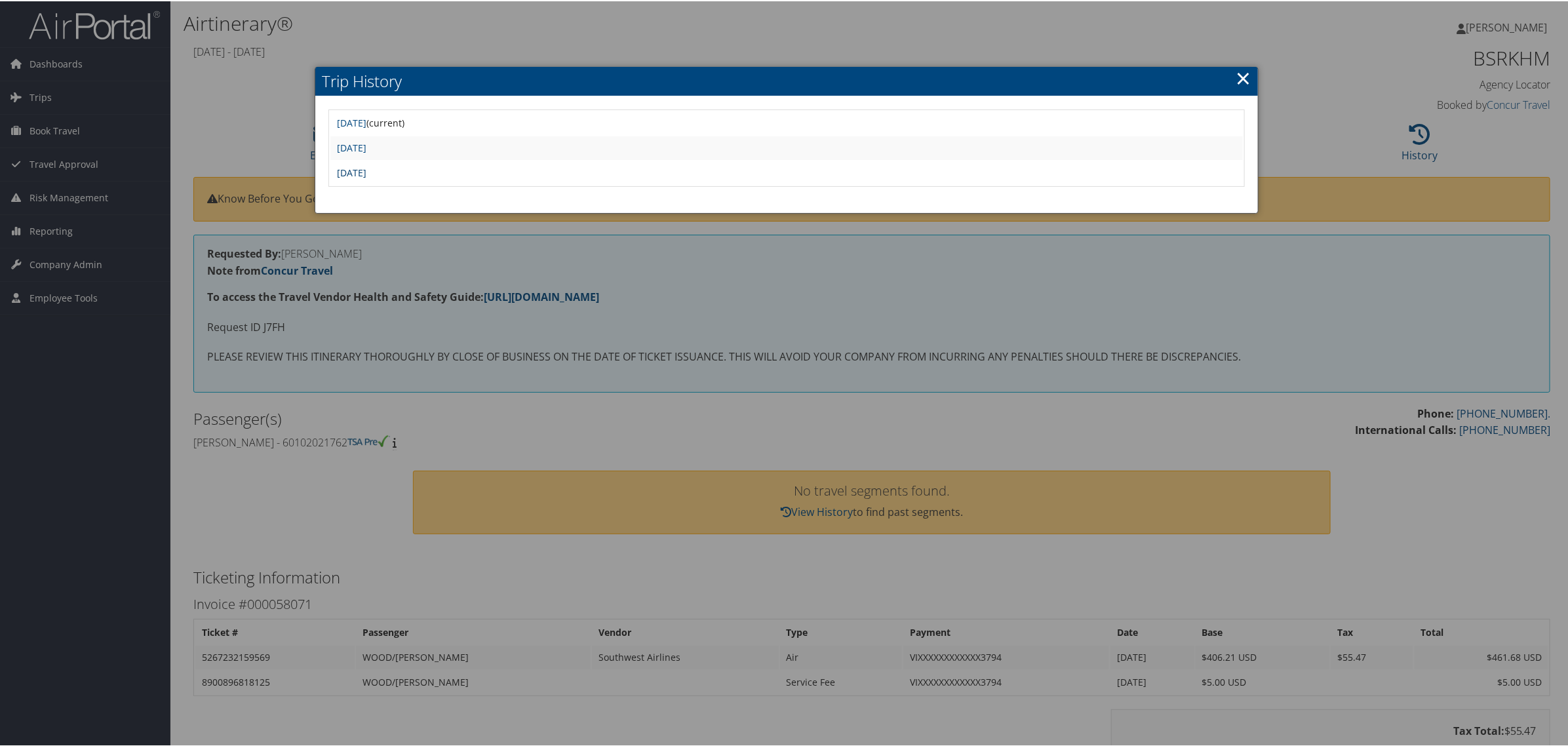
click at [366, 170] on link "Tue Mar 25 17:33:48 MDT 2025" at bounding box center [351, 171] width 30 height 12
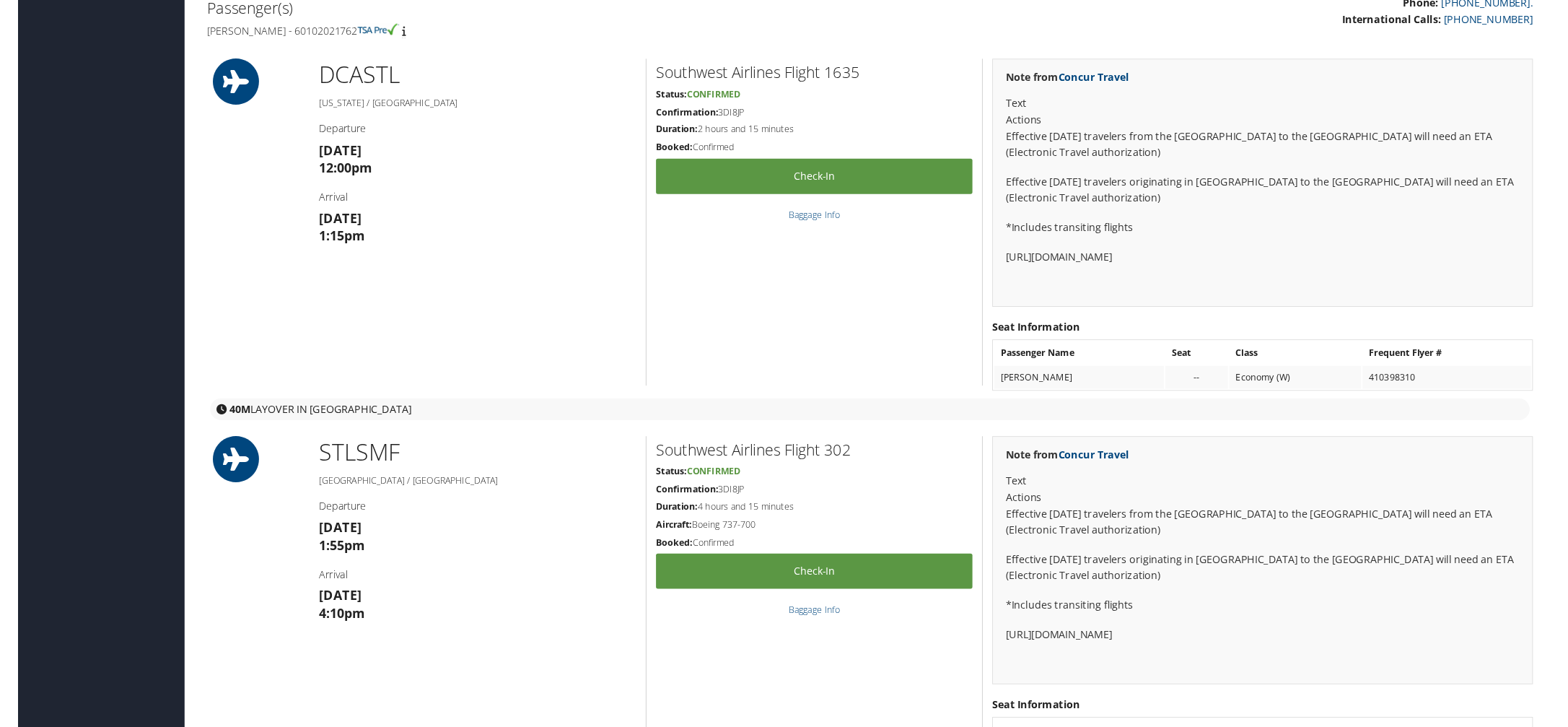
scroll to position [451, 0]
